Goal: Feedback & Contribution: Leave review/rating

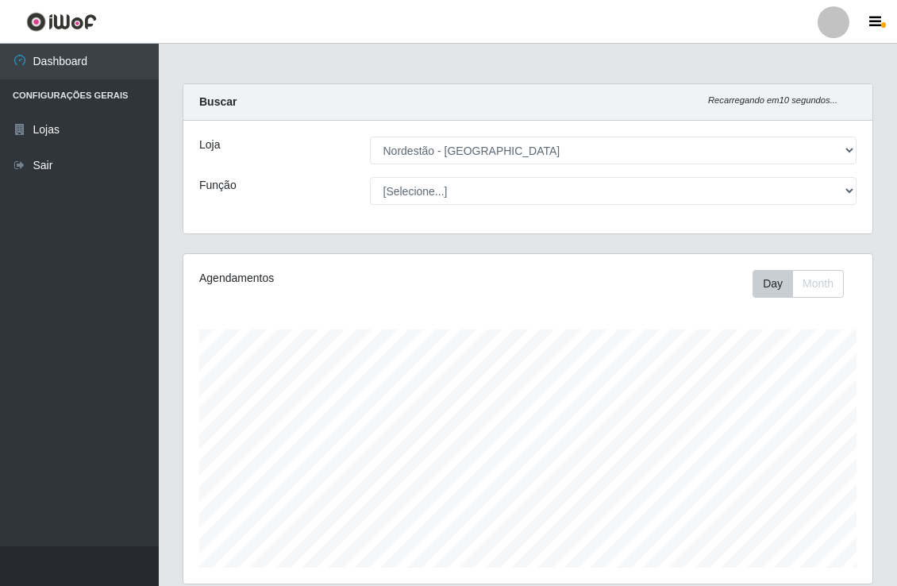
select select "454"
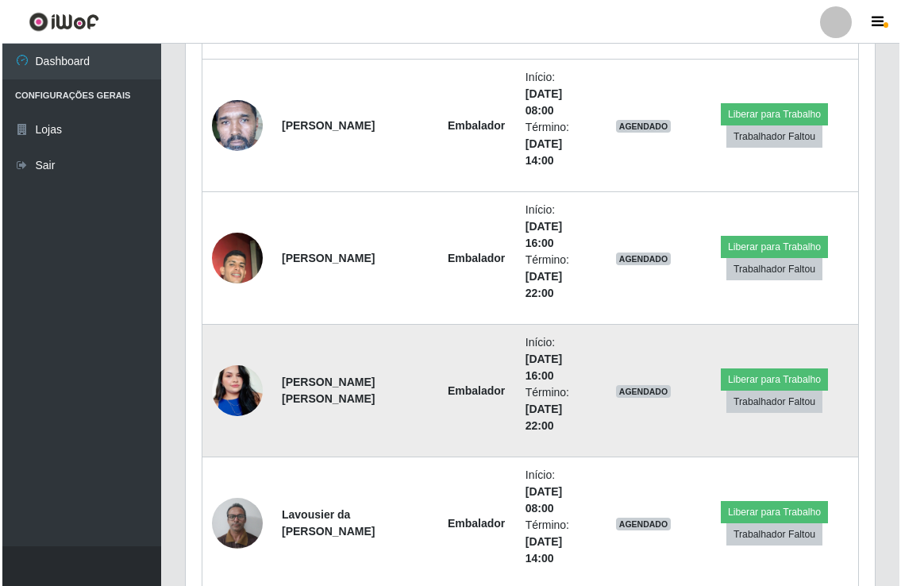
scroll to position [457, 0]
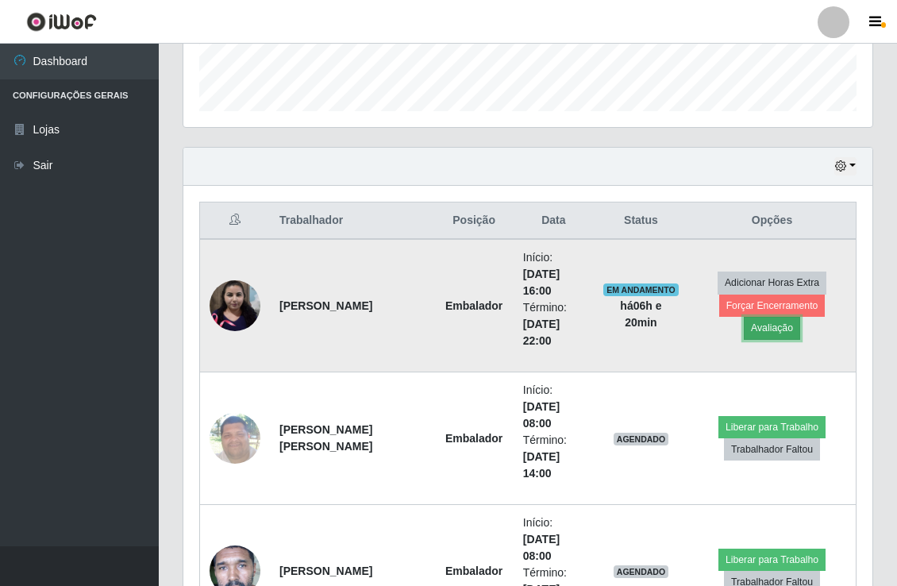
click at [800, 317] on button "Avaliação" at bounding box center [772, 328] width 56 height 22
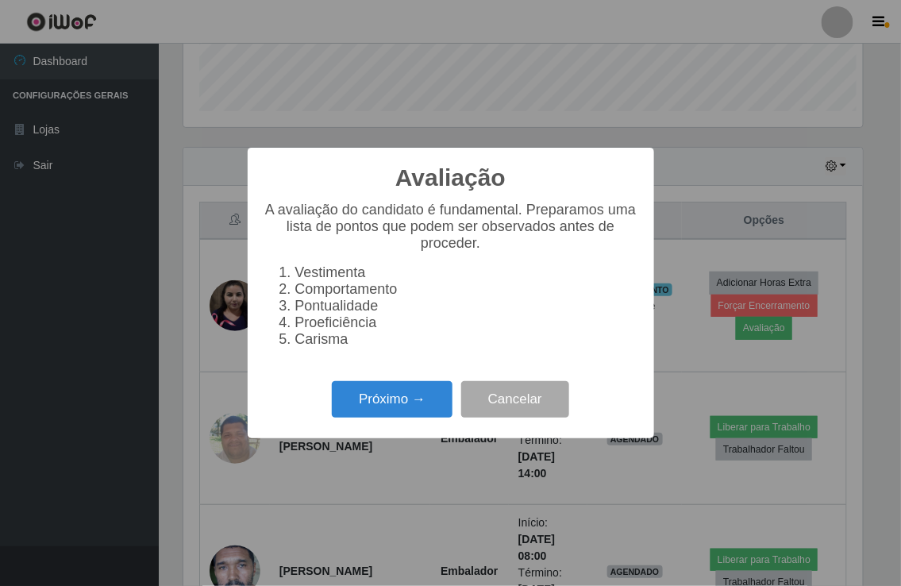
scroll to position [329, 679]
click at [393, 394] on button "Próximo →" at bounding box center [392, 399] width 121 height 37
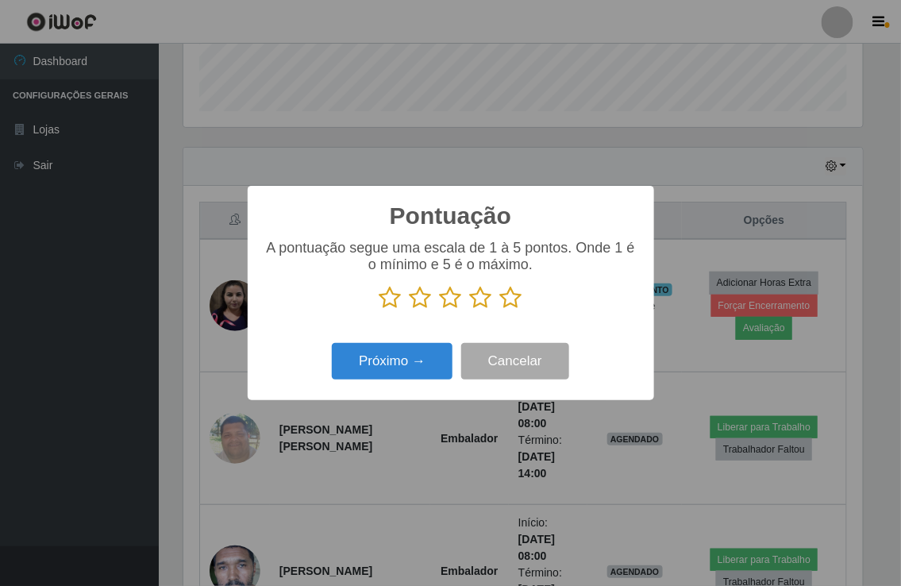
click at [520, 296] on icon at bounding box center [511, 298] width 22 height 24
click at [500, 310] on input "radio" at bounding box center [500, 310] width 0 height 0
drag, startPoint x: 424, startPoint y: 384, endPoint x: 417, endPoint y: 369, distance: 16.7
click at [421, 383] on div "Próximo → Cancelar" at bounding box center [451, 360] width 375 height 45
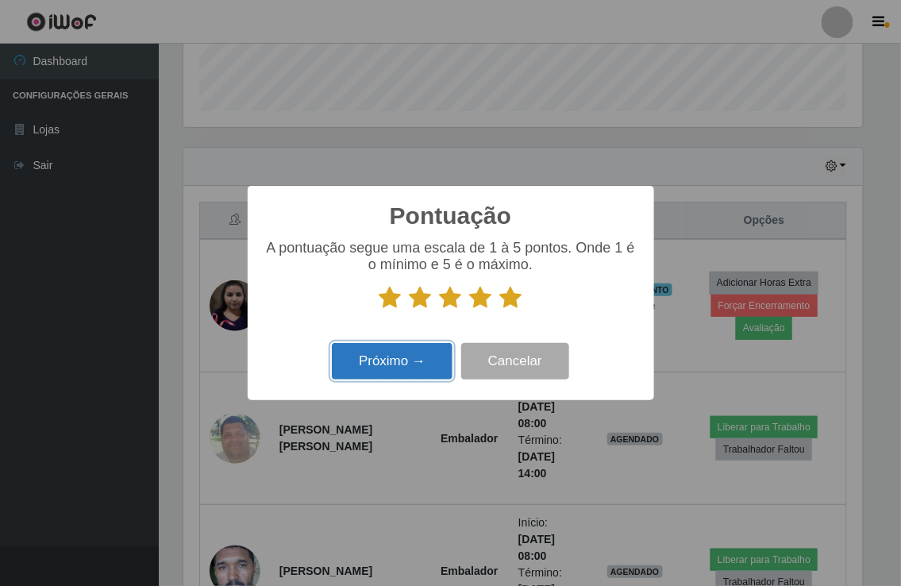
click at [417, 368] on button "Próximo →" at bounding box center [392, 361] width 121 height 37
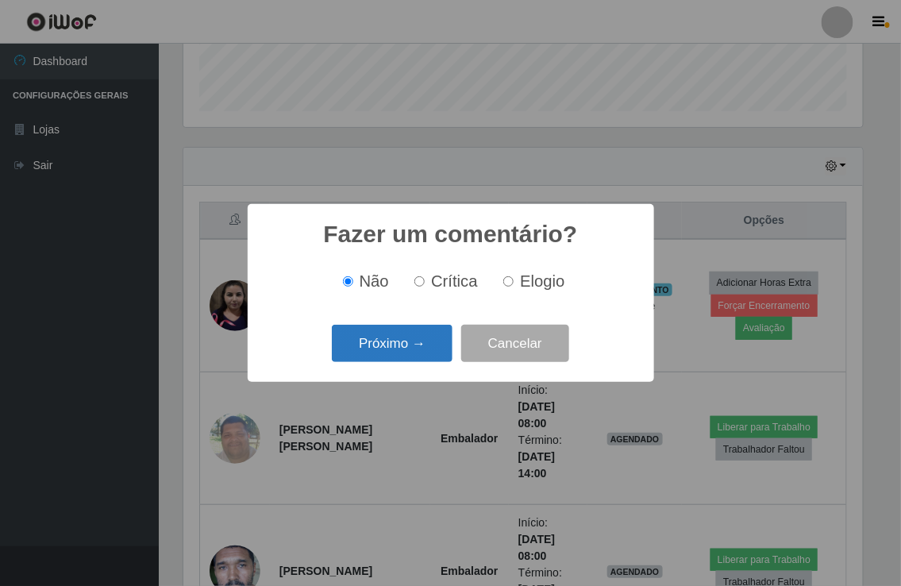
click at [422, 361] on button "Próximo →" at bounding box center [392, 343] width 121 height 37
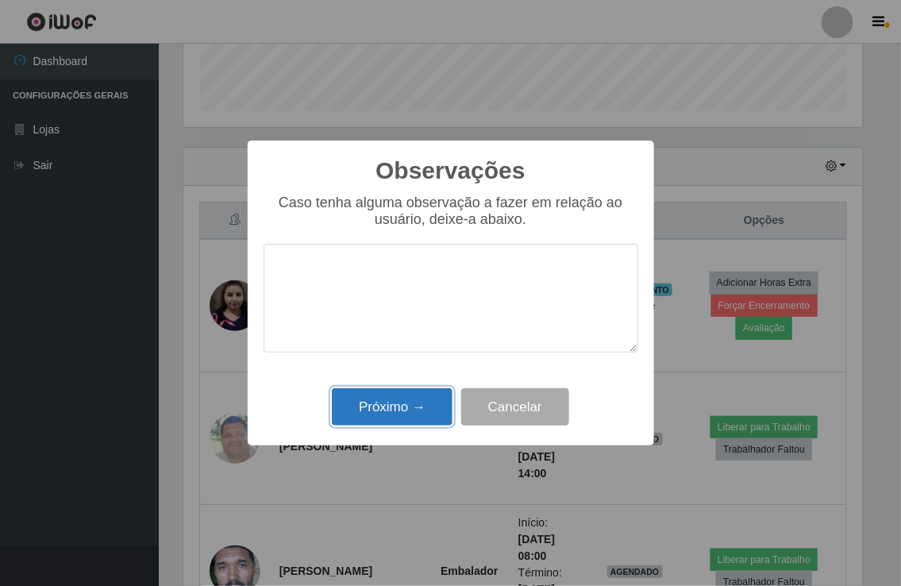
click at [415, 391] on button "Próximo →" at bounding box center [392, 406] width 121 height 37
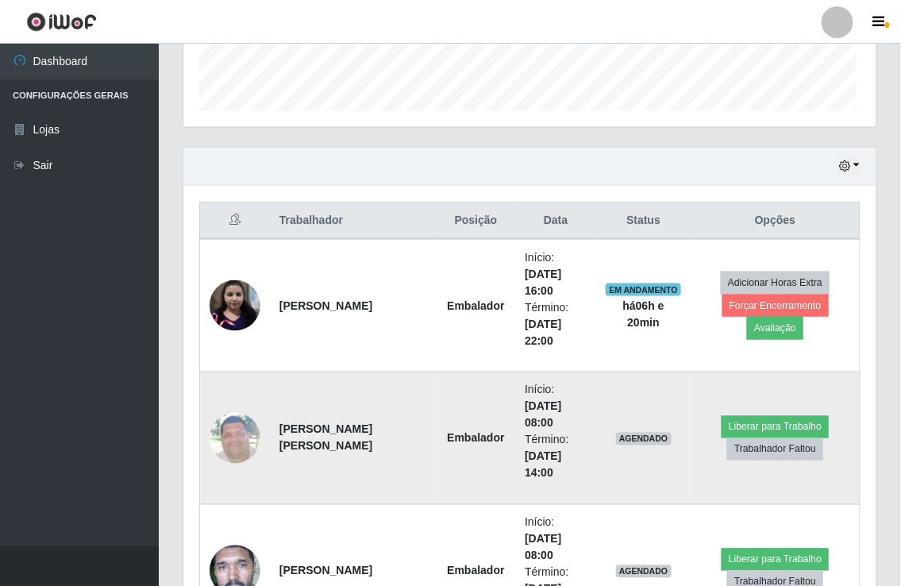
scroll to position [329, 688]
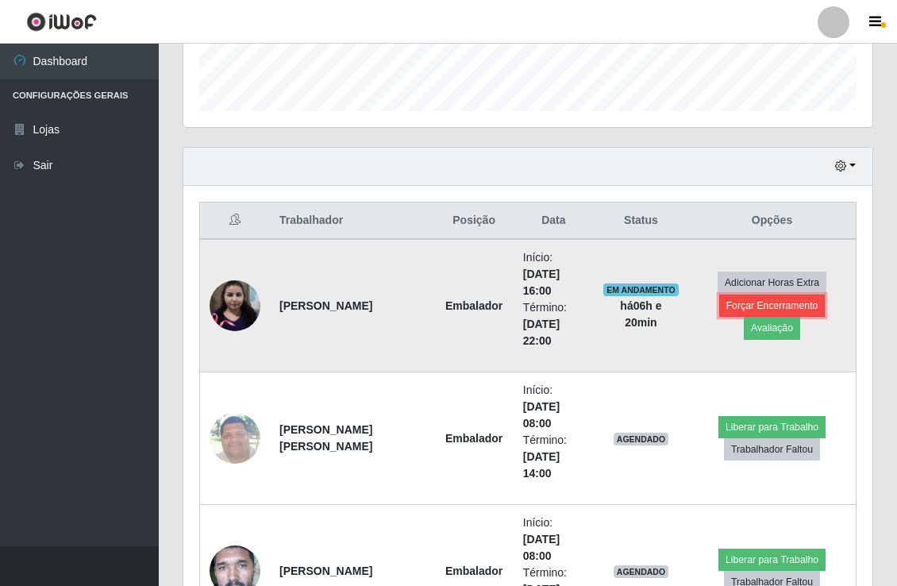
click at [719, 317] on button "Forçar Encerramento" at bounding box center [772, 306] width 106 height 22
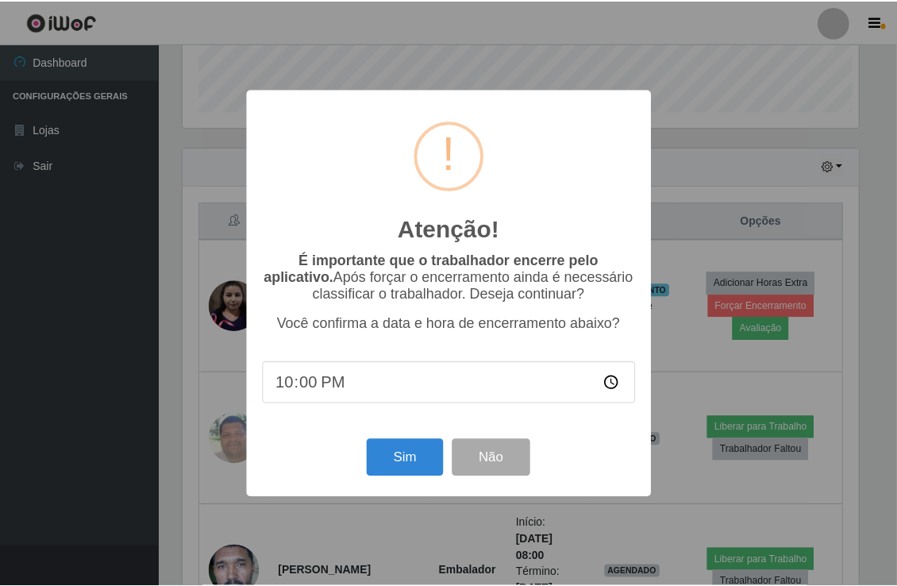
scroll to position [329, 679]
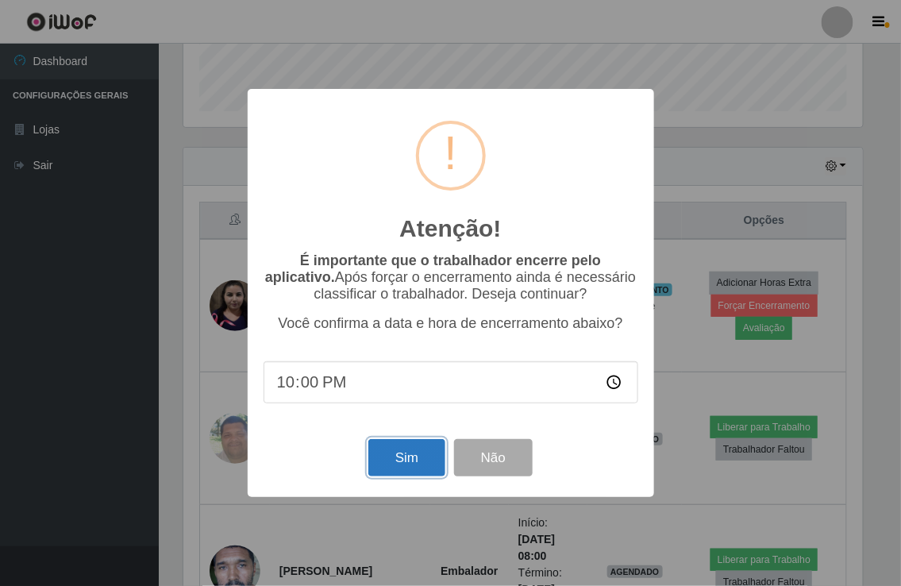
click at [414, 470] on button "Sim" at bounding box center [406, 457] width 77 height 37
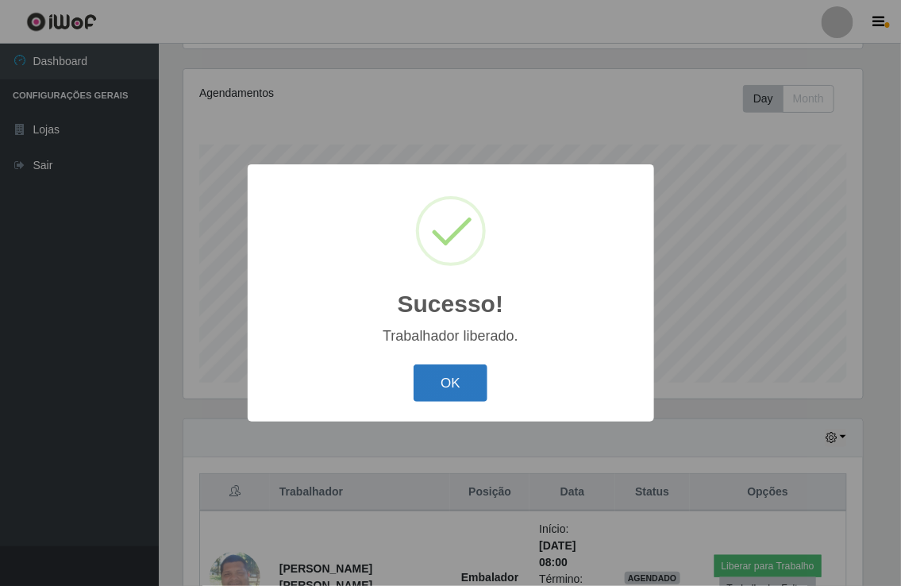
click at [459, 390] on button "OK" at bounding box center [451, 382] width 74 height 37
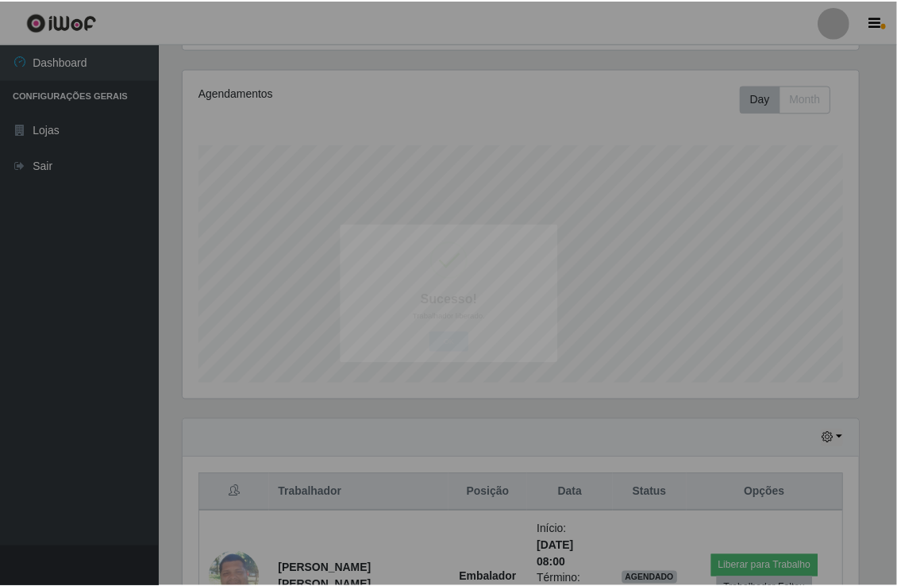
scroll to position [329, 688]
